Goal: Book appointment/travel/reservation

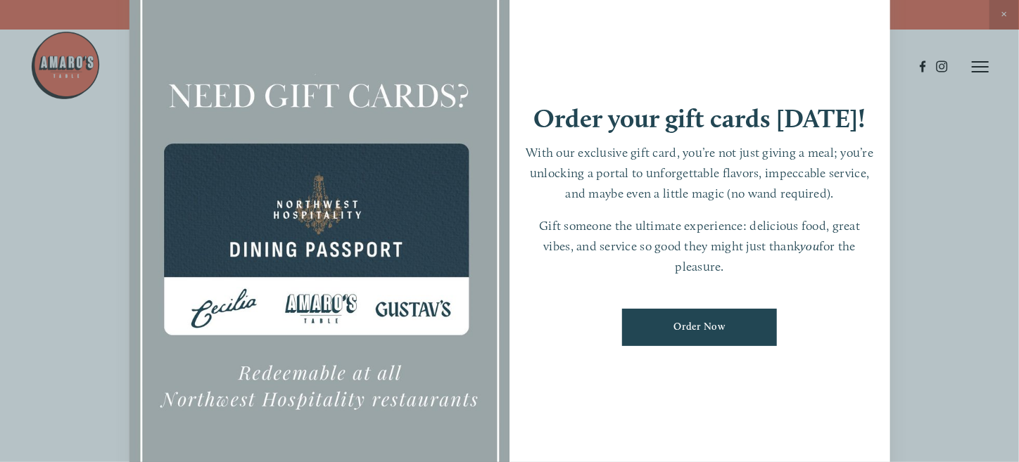
click at [635, 41] on div "Order your gift cards [DATE]! With our exclusive gift card, you’re not just giv…" at bounding box center [699, 231] width 381 height 533
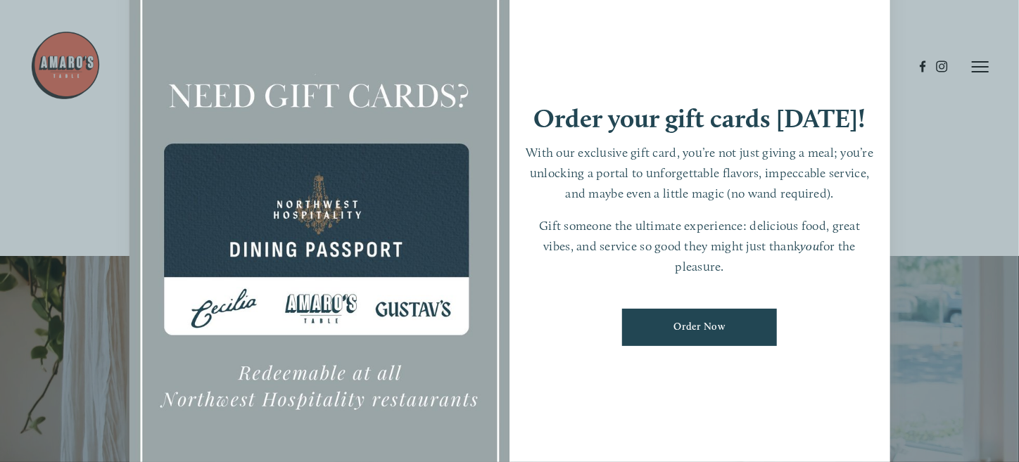
scroll to position [1832, 0]
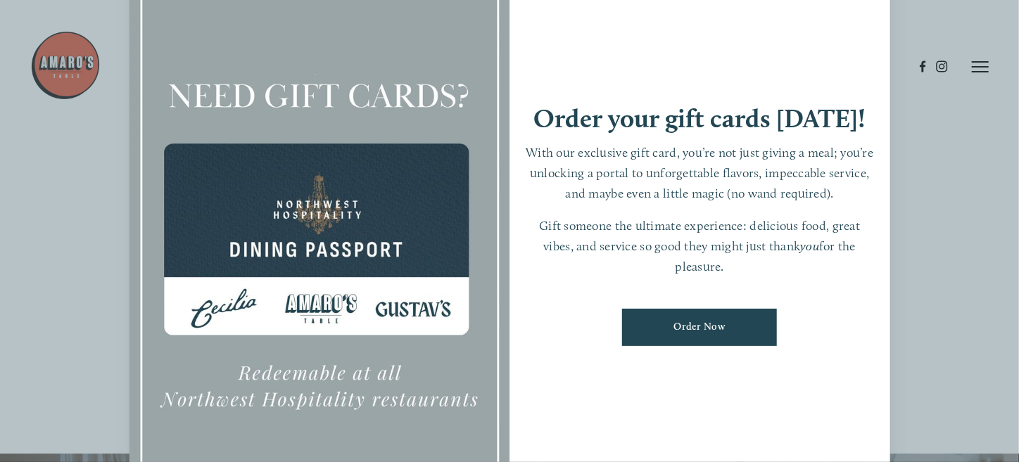
click at [200, 16] on div at bounding box center [319, 231] width 381 height 533
click at [875, 91] on div "Order your gift cards [DATE]! With our exclusive gift card, you’re not just giv…" at bounding box center [699, 231] width 381 height 533
click at [328, 400] on div at bounding box center [319, 231] width 381 height 533
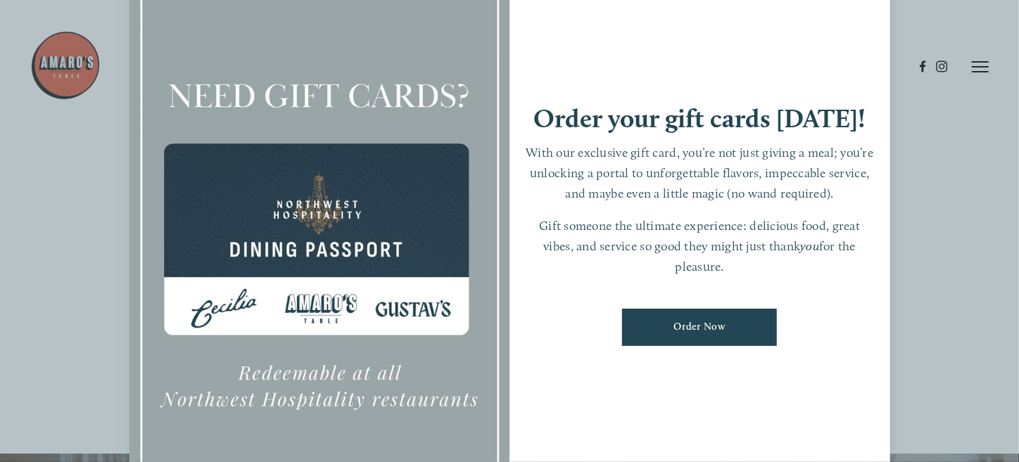
click at [374, 314] on div at bounding box center [319, 231] width 381 height 533
click at [673, 341] on link "Order Now" at bounding box center [699, 327] width 155 height 37
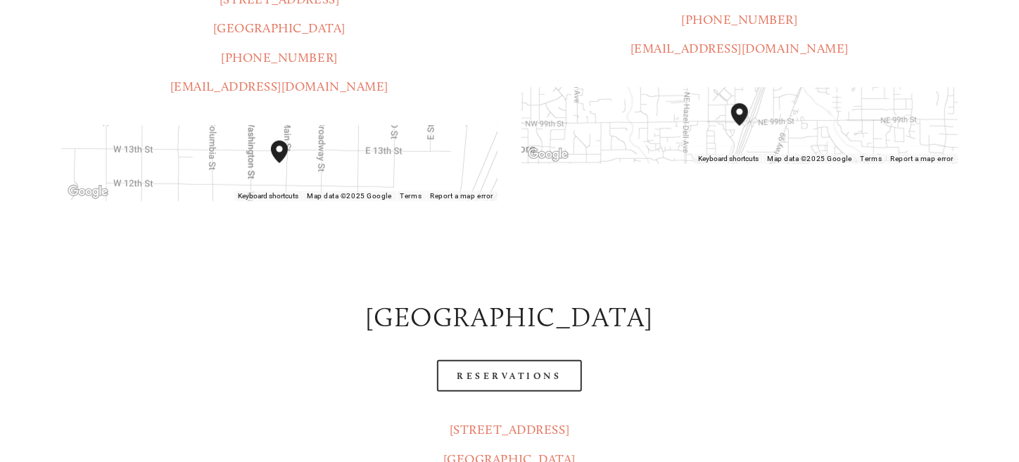
scroll to position [493, 0]
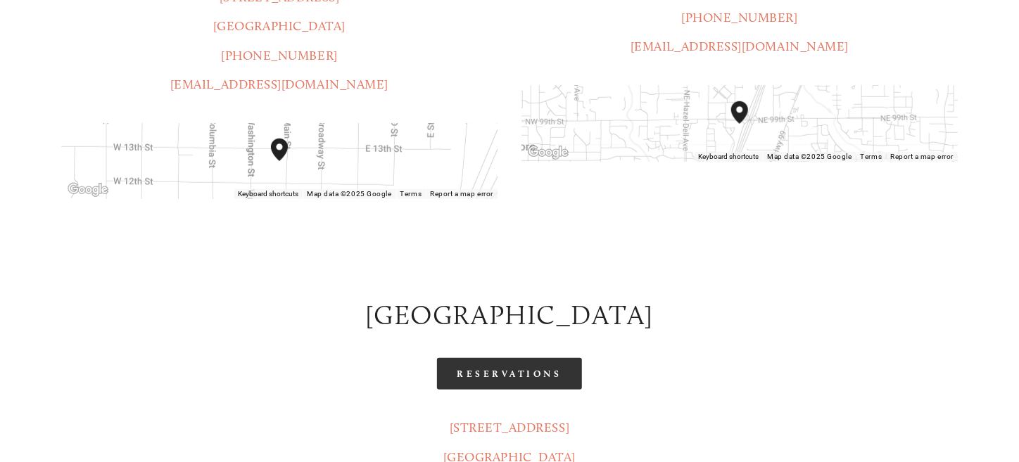
click at [502, 358] on link "Reservations" at bounding box center [509, 374] width 145 height 32
